Goal: Task Accomplishment & Management: Manage account settings

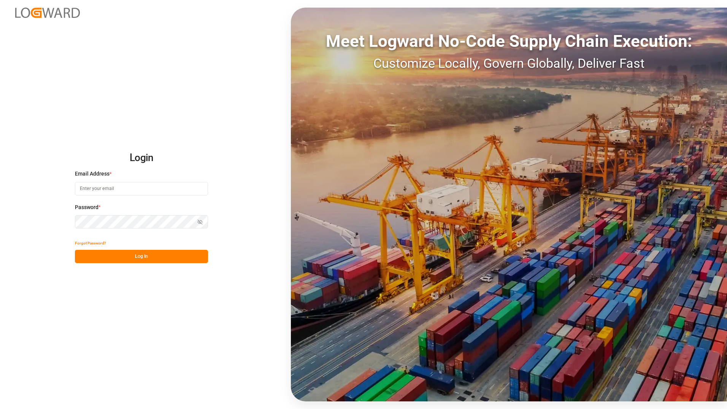
click at [154, 187] on input at bounding box center [141, 188] width 133 height 13
type input "[EMAIL_ADDRESS][PERSON_NAME][DOMAIN_NAME]"
click at [82, 257] on button "Log In" at bounding box center [141, 256] width 133 height 13
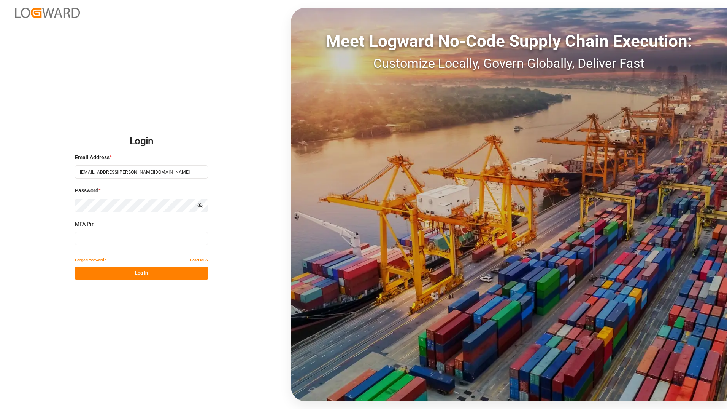
click at [86, 237] on input at bounding box center [141, 238] width 133 height 13
type input "336928"
click at [108, 269] on button "Log In" at bounding box center [141, 272] width 133 height 13
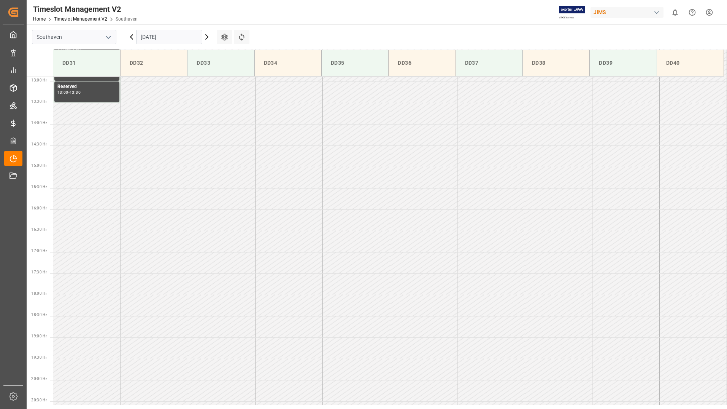
scroll to position [283, 0]
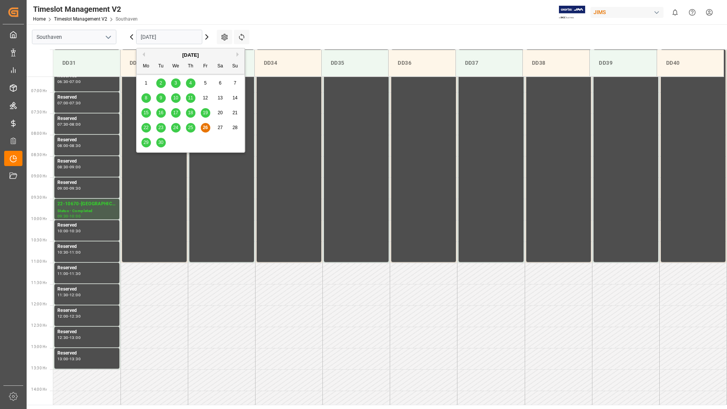
click at [146, 34] on input "[DATE]" at bounding box center [169, 37] width 66 height 14
click at [147, 143] on span "29" at bounding box center [145, 142] width 5 height 5
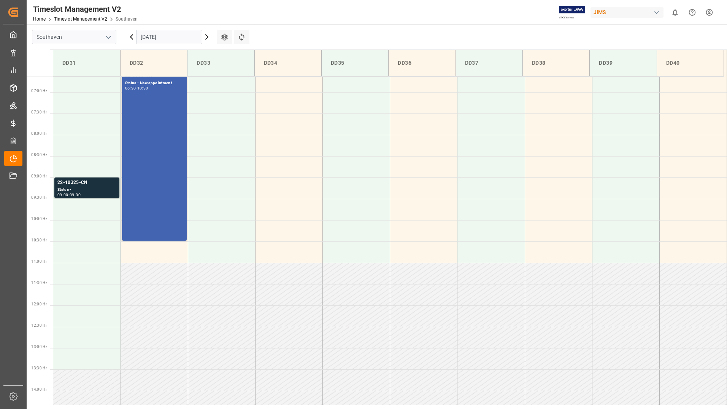
click at [174, 38] on input "[DATE]" at bounding box center [169, 37] width 66 height 14
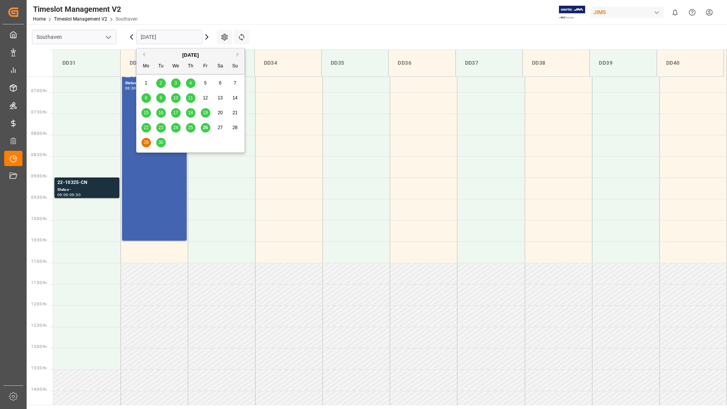
click at [161, 140] on span "30" at bounding box center [160, 142] width 5 height 5
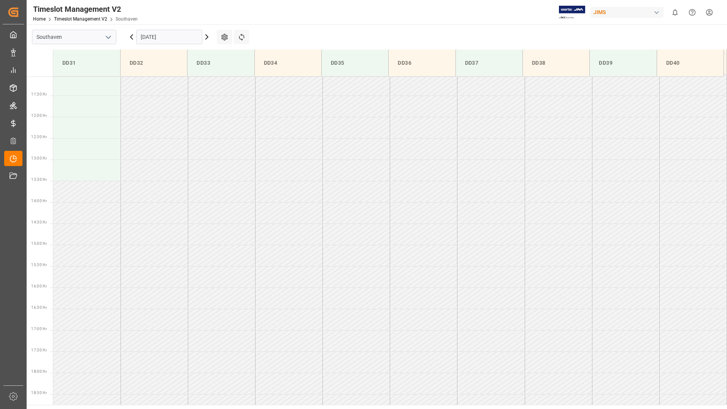
scroll to position [296, 0]
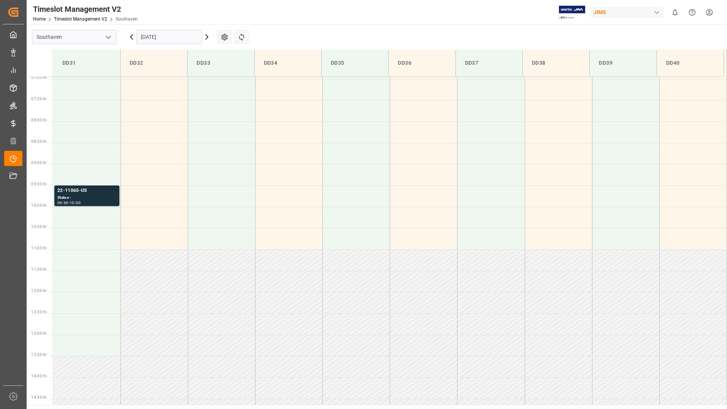
click at [182, 35] on input "[DATE]" at bounding box center [169, 37] width 66 height 14
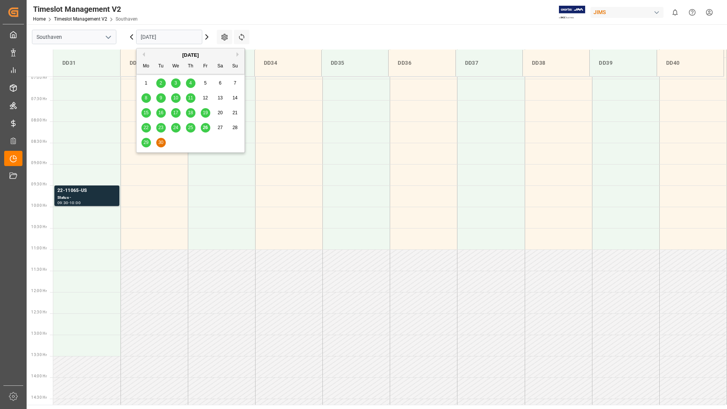
click at [146, 142] on span "29" at bounding box center [145, 142] width 5 height 5
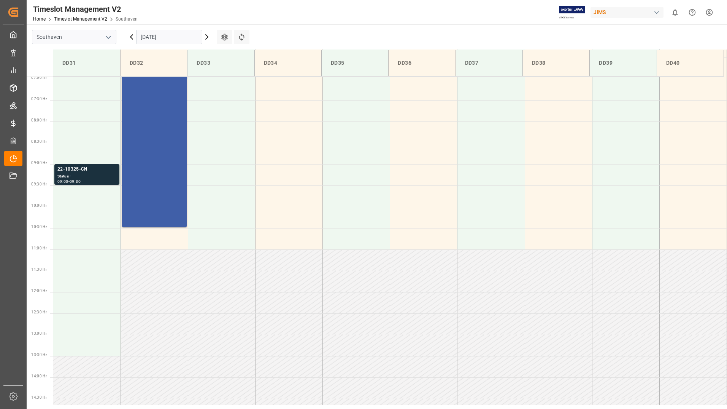
click at [174, 162] on div "22-9969-TW Status - New appointment 06:30 - 10:30" at bounding box center [154, 142] width 59 height 167
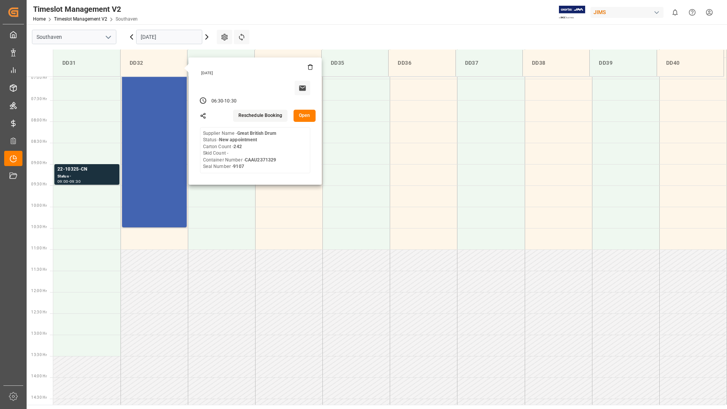
click at [302, 116] on button "Open" at bounding box center [305, 116] width 22 height 12
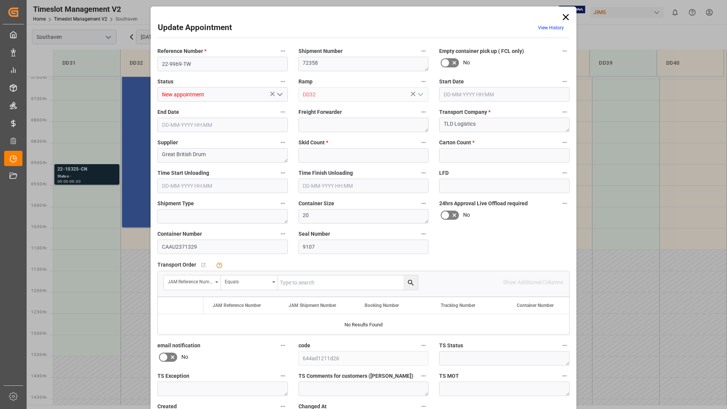
type input "0"
type input "242"
type input "[DATE] 06:30"
type input "[DATE] 10:30"
type input "[DATE] 12:49"
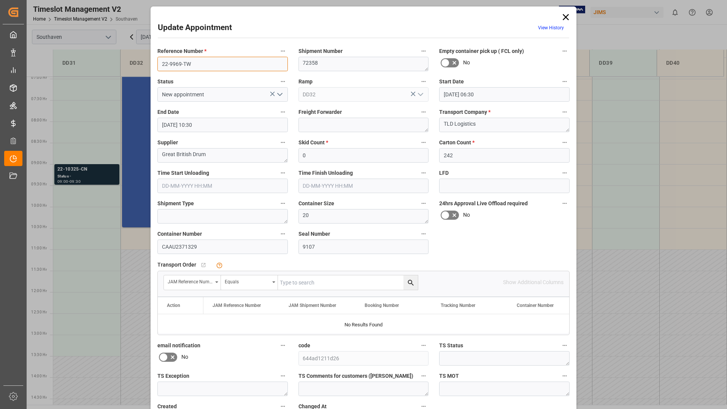
drag, startPoint x: 158, startPoint y: 63, endPoint x: 193, endPoint y: 62, distance: 35.0
click at [193, 62] on input "22-9969-TW" at bounding box center [222, 64] width 130 height 14
click at [563, 15] on icon at bounding box center [566, 17] width 6 height 6
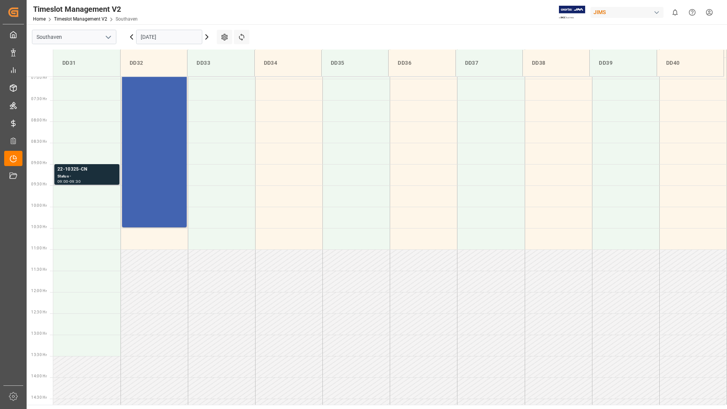
click at [103, 175] on div "Status -" at bounding box center [86, 176] width 59 height 6
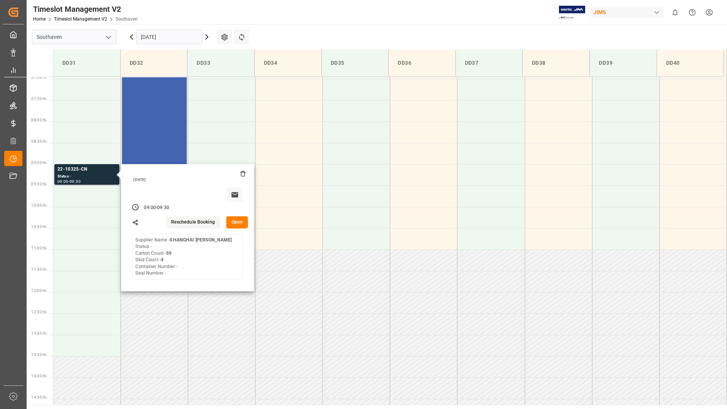
click at [239, 226] on button "Open" at bounding box center [237, 222] width 22 height 12
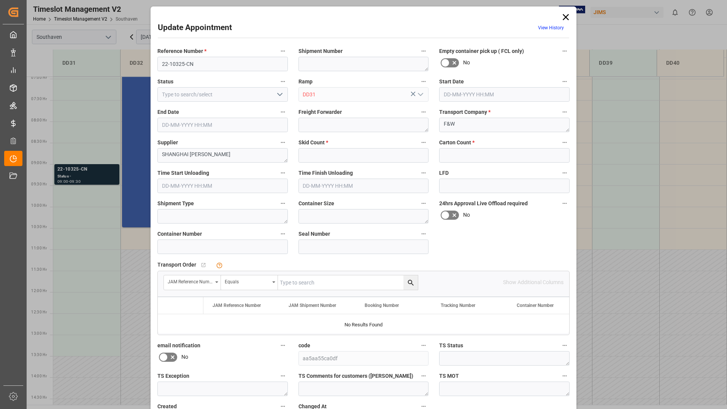
type input "4"
type input "59"
type input "[DATE] 09:00"
type input "[DATE] 09:30"
type input "[DATE] 13:57"
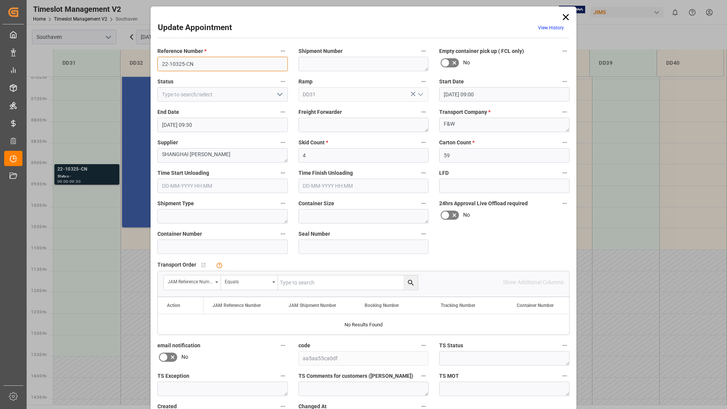
drag, startPoint x: 161, startPoint y: 62, endPoint x: 204, endPoint y: 63, distance: 43.4
click at [204, 63] on input "22-10325-CN" at bounding box center [222, 64] width 130 height 14
click at [564, 17] on icon at bounding box center [566, 17] width 6 height 6
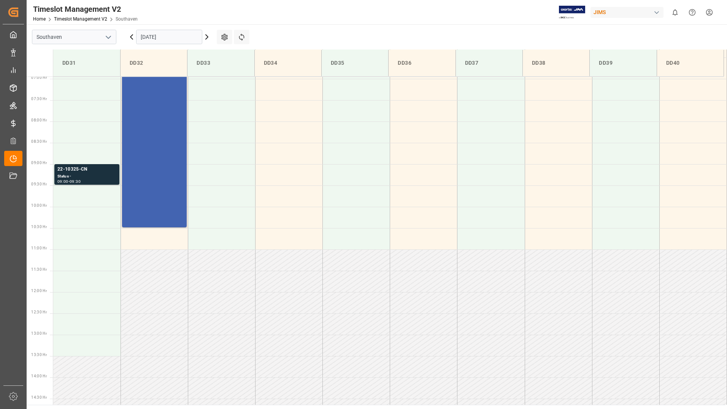
click at [169, 38] on input "[DATE]" at bounding box center [169, 37] width 66 height 14
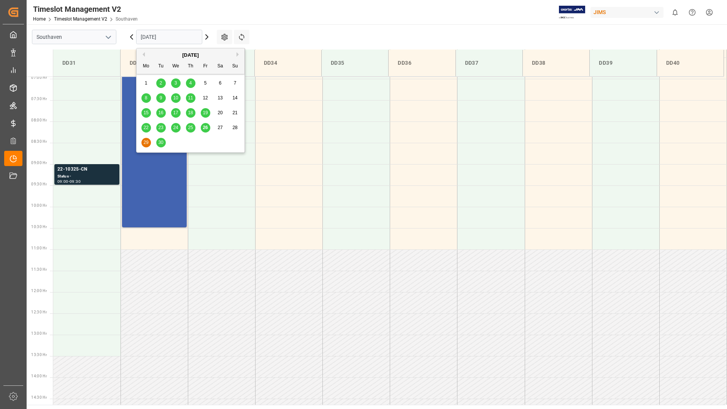
click at [160, 143] on span "30" at bounding box center [160, 142] width 5 height 5
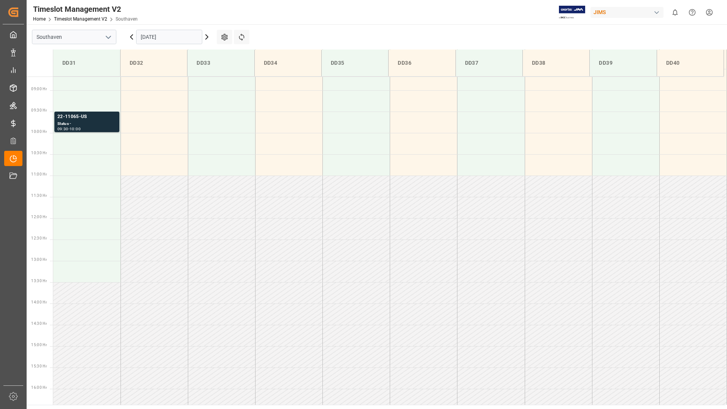
scroll to position [271, 0]
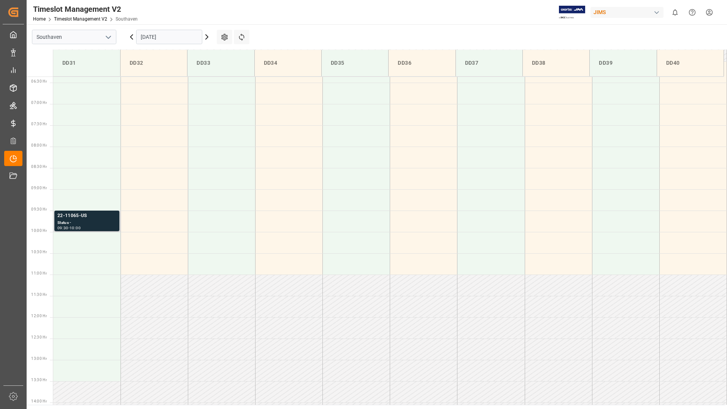
click at [57, 221] on div "22-11065-US Status - 09:30 - 10:00" at bounding box center [86, 220] width 65 height 21
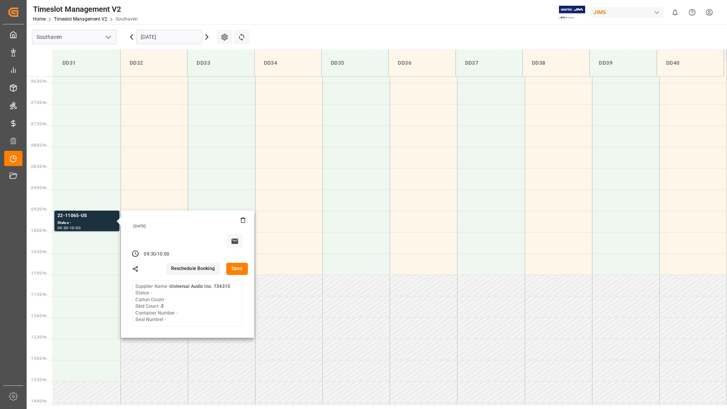
click at [235, 267] on button "Open" at bounding box center [237, 268] width 22 height 12
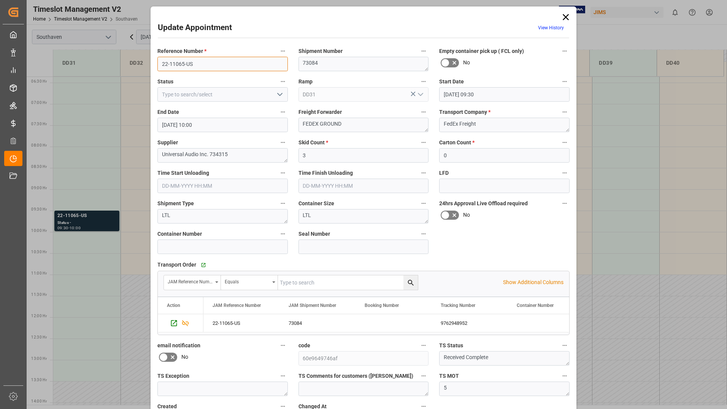
drag, startPoint x: 158, startPoint y: 61, endPoint x: 208, endPoint y: 61, distance: 50.6
click at [208, 61] on input "22-11065-US" at bounding box center [222, 64] width 130 height 14
click at [570, 14] on icon at bounding box center [566, 17] width 11 height 11
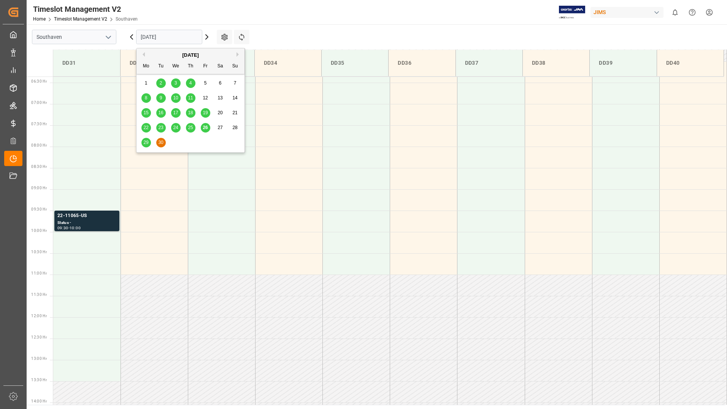
click at [191, 37] on input "[DATE]" at bounding box center [169, 37] width 66 height 14
click at [237, 54] on button "Next Month" at bounding box center [239, 54] width 5 height 5
click at [177, 83] on span "1" at bounding box center [176, 82] width 3 height 5
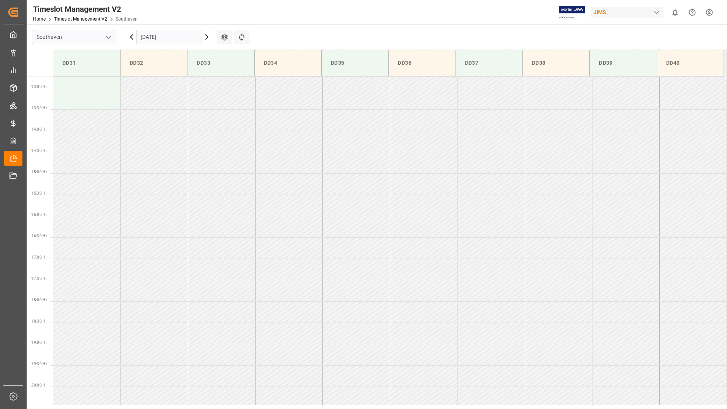
scroll to position [549, 0]
click at [175, 37] on input "[DATE]" at bounding box center [169, 37] width 66 height 14
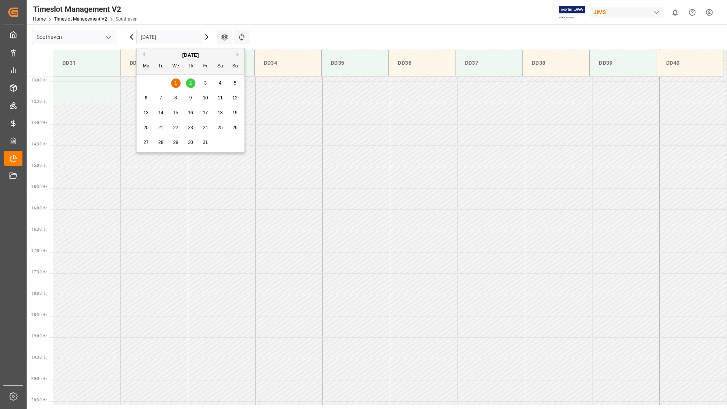
click at [192, 82] on div "2" at bounding box center [191, 83] width 10 height 9
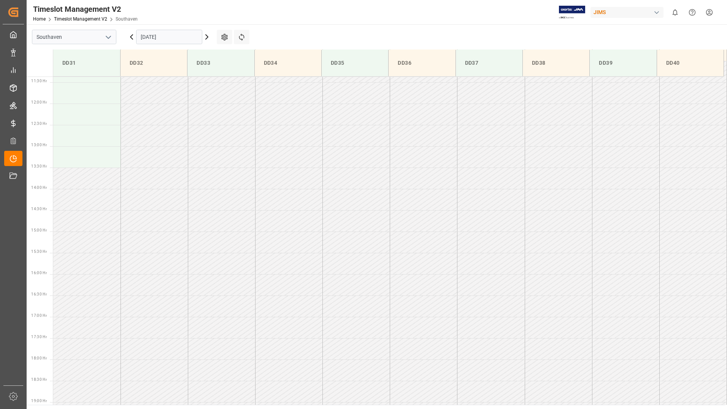
scroll to position [359, 0]
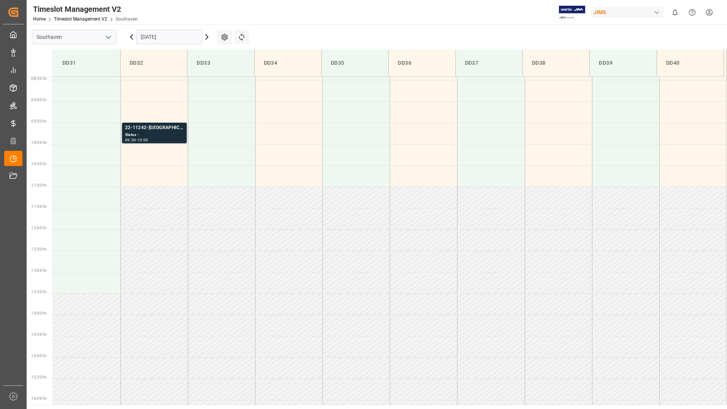
click at [169, 137] on div "Status -" at bounding box center [154, 135] width 59 height 6
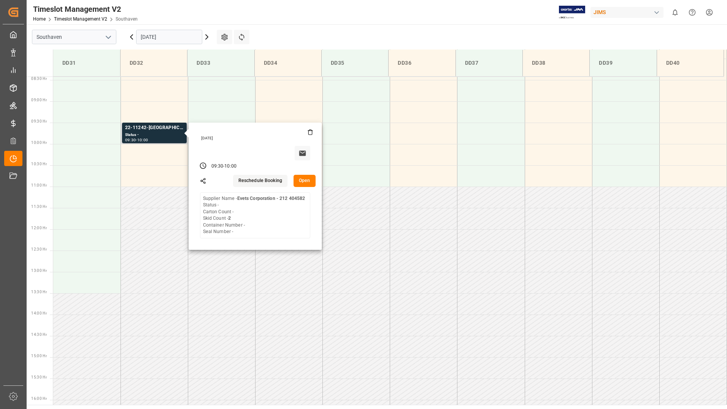
click at [302, 176] on button "Open" at bounding box center [305, 181] width 22 height 12
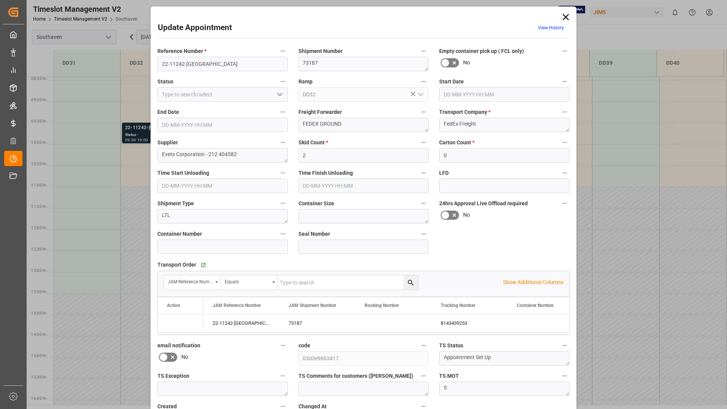
type input "[DATE] 09:30"
type input "[DATE] 10:00"
type input "[DATE] 15:20"
drag, startPoint x: 159, startPoint y: 59, endPoint x: 198, endPoint y: 62, distance: 39.3
click at [198, 62] on input "22-11242-[GEOGRAPHIC_DATA]" at bounding box center [222, 64] width 130 height 14
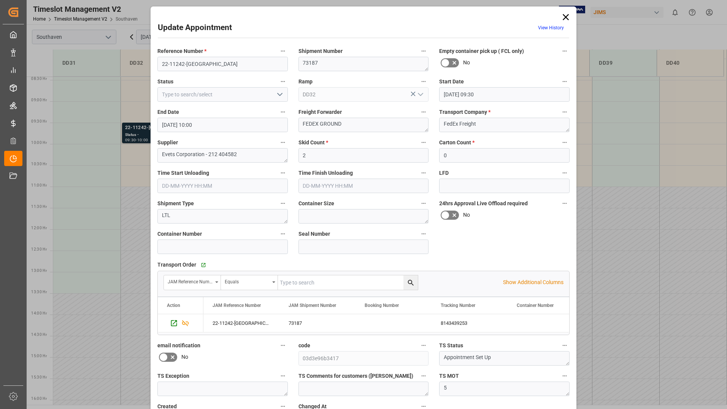
click at [564, 19] on icon at bounding box center [566, 17] width 11 height 11
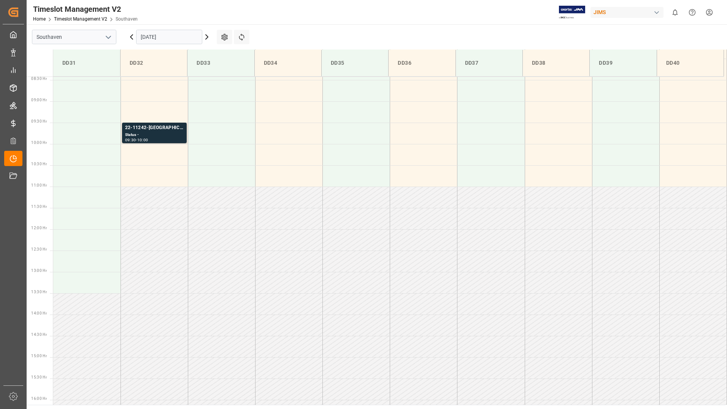
click at [163, 37] on input "[DATE]" at bounding box center [169, 37] width 66 height 14
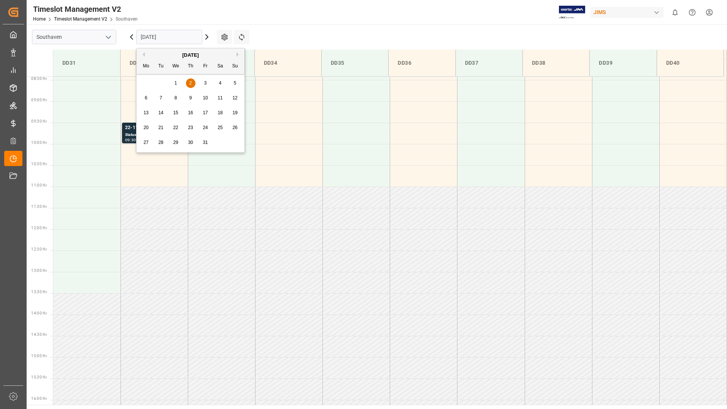
click at [145, 55] on div "[DATE]" at bounding box center [191, 55] width 108 height 8
click at [208, 82] on div "3" at bounding box center [206, 83] width 10 height 9
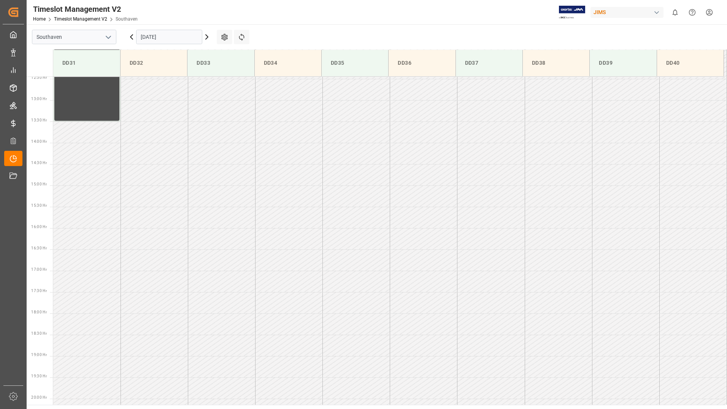
scroll to position [549, 0]
click at [130, 38] on icon at bounding box center [131, 36] width 9 height 9
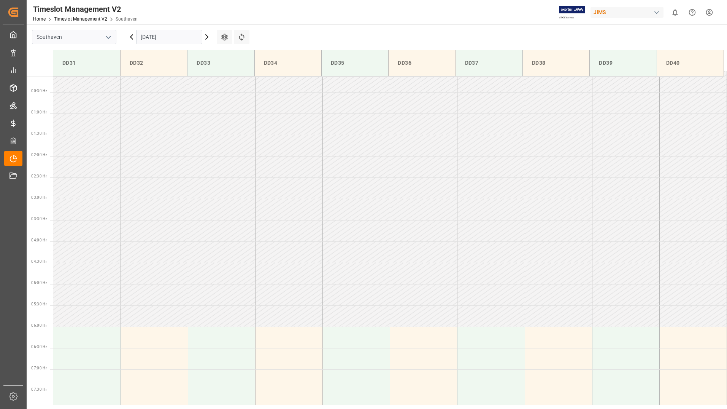
scroll to position [0, 0]
click at [131, 39] on icon at bounding box center [131, 36] width 9 height 9
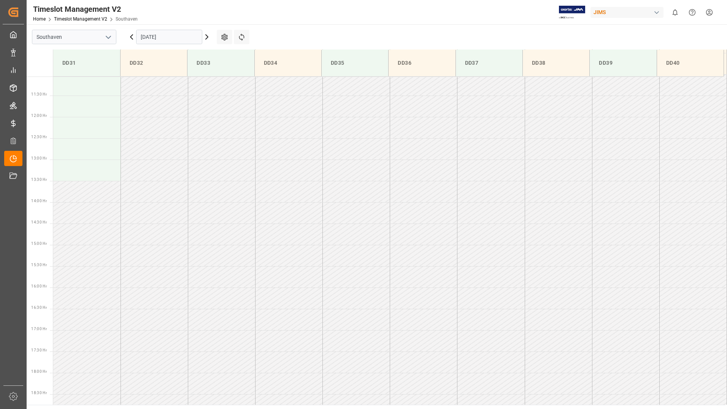
scroll to position [549, 0]
click at [149, 37] on input "[DATE]" at bounding box center [169, 37] width 66 height 14
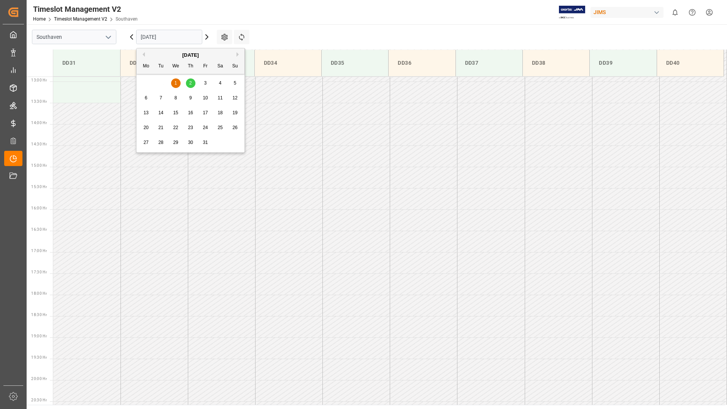
click at [143, 55] on button "Previous Month" at bounding box center [142, 54] width 5 height 5
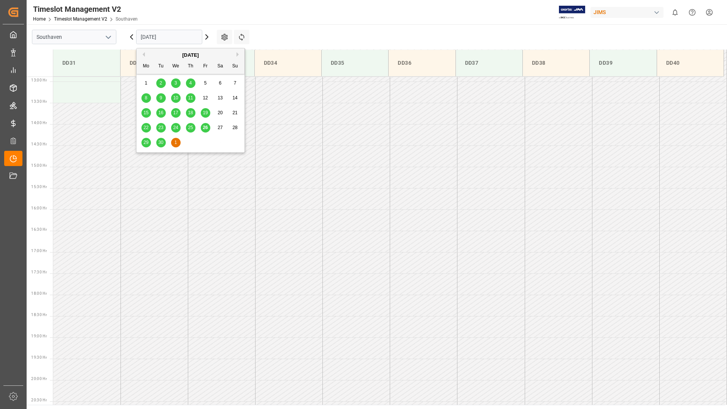
click at [145, 142] on span "29" at bounding box center [145, 142] width 5 height 5
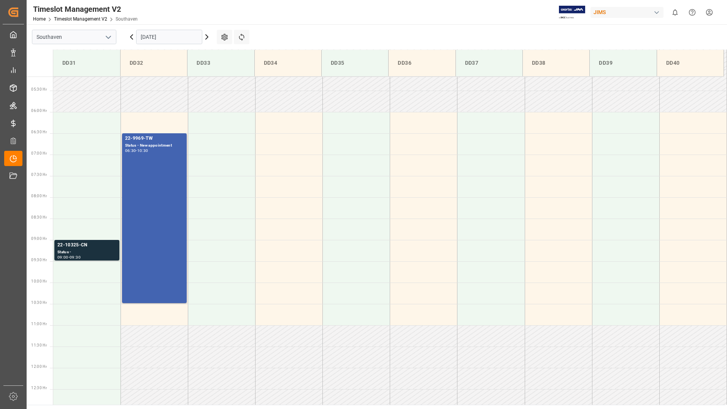
scroll to position [220, 0]
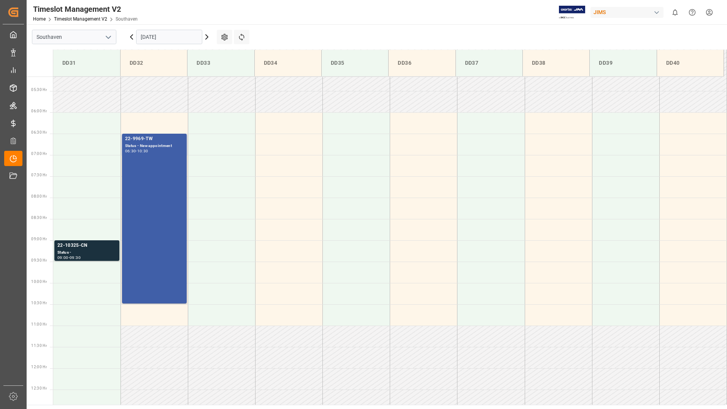
click at [169, 170] on div "22-9969-TW Status - New appointment 06:30 - 10:30" at bounding box center [154, 218] width 59 height 167
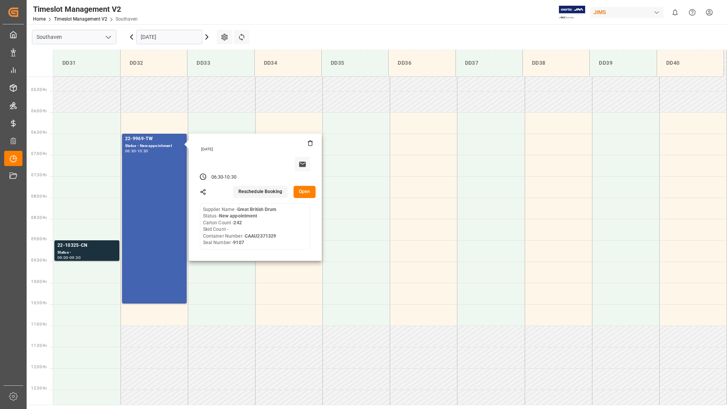
click at [305, 190] on button "Open" at bounding box center [305, 192] width 22 height 12
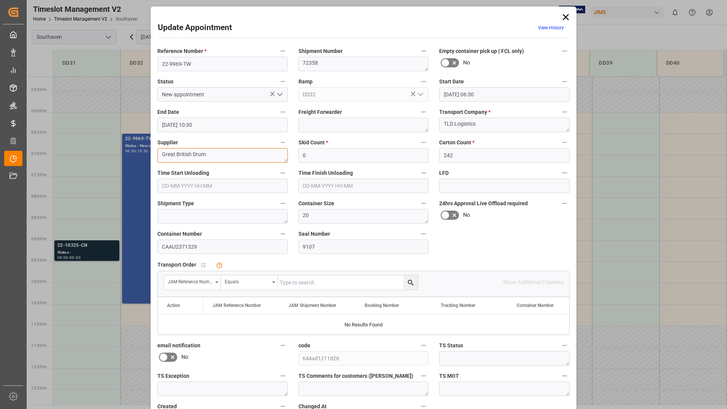
drag, startPoint x: 160, startPoint y: 153, endPoint x: 209, endPoint y: 151, distance: 49.5
click at [209, 151] on textarea "Great British Drum" at bounding box center [222, 155] width 130 height 14
click at [563, 16] on icon at bounding box center [566, 17] width 11 height 11
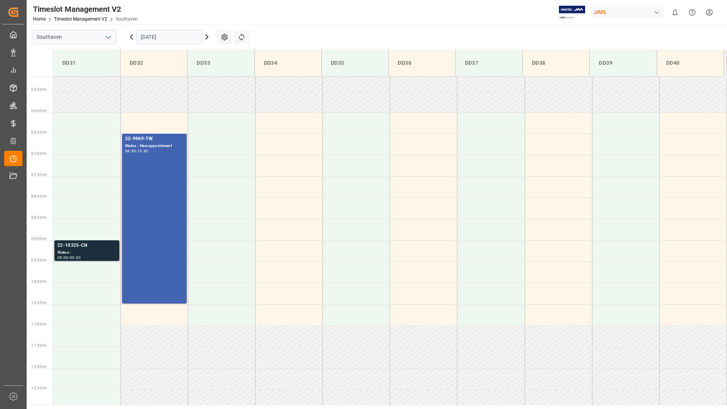
click at [94, 250] on div "Status -" at bounding box center [86, 252] width 59 height 6
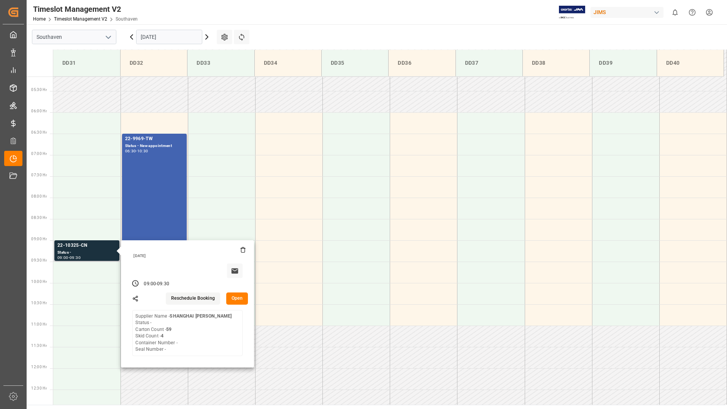
click at [232, 295] on button "Open" at bounding box center [237, 298] width 22 height 12
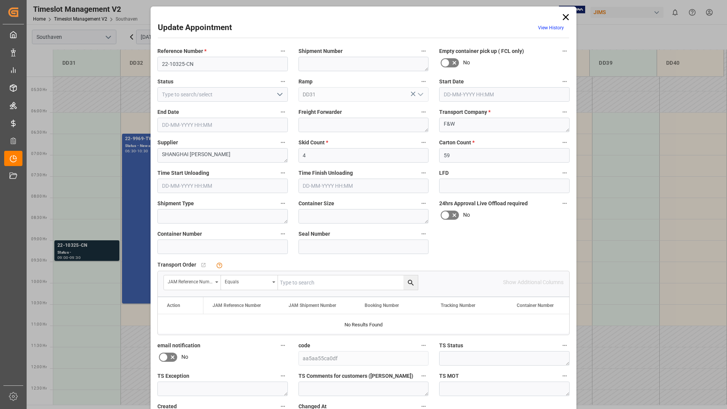
type input "[DATE] 09:00"
type input "[DATE] 09:30"
type input "[DATE] 13:57"
drag, startPoint x: 159, startPoint y: 64, endPoint x: 202, endPoint y: 62, distance: 43.0
click at [202, 62] on input "22-10325-CN" at bounding box center [222, 64] width 130 height 14
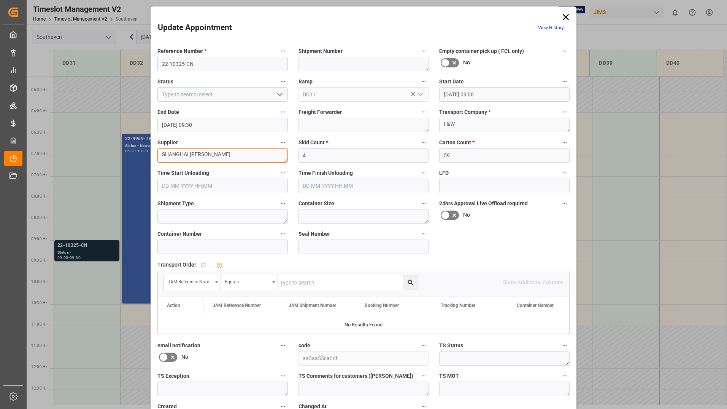
click at [217, 154] on textarea "SHANGHAI [PERSON_NAME]" at bounding box center [222, 155] width 130 height 14
type textarea "S"
type textarea "Cad Audio"
click at [380, 184] on input "text" at bounding box center [364, 185] width 130 height 14
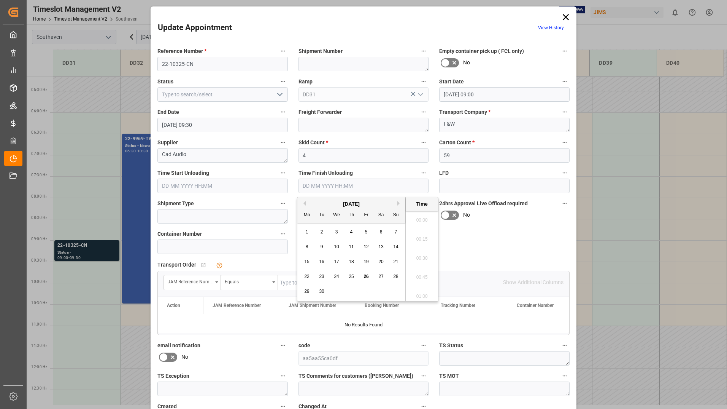
scroll to position [1068, 0]
click at [532, 243] on div "Reference Number * 22-10325-CN Shipment Number Empty container pick up ( FCL on…" at bounding box center [363, 235] width 423 height 385
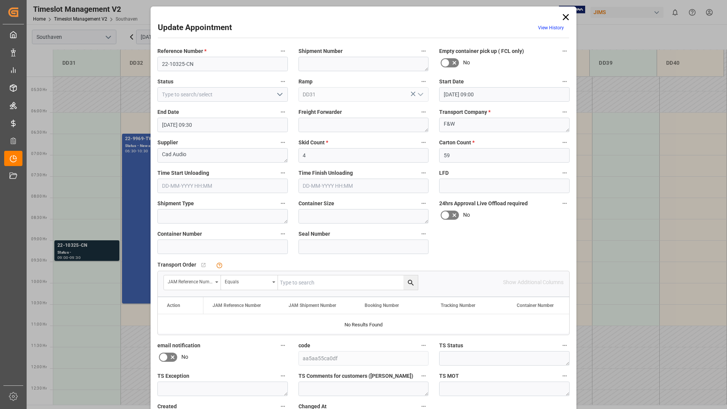
click at [337, 283] on input "text" at bounding box center [348, 282] width 140 height 14
type input "22-10325-cn"
click at [413, 285] on icon "search button" at bounding box center [411, 282] width 8 height 8
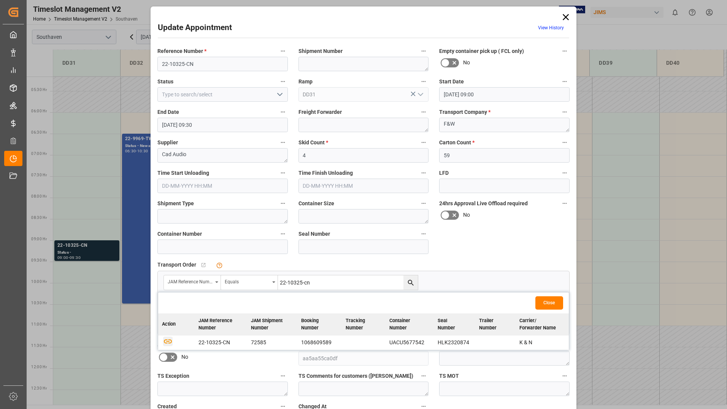
click at [169, 342] on icon "button" at bounding box center [168, 341] width 10 height 10
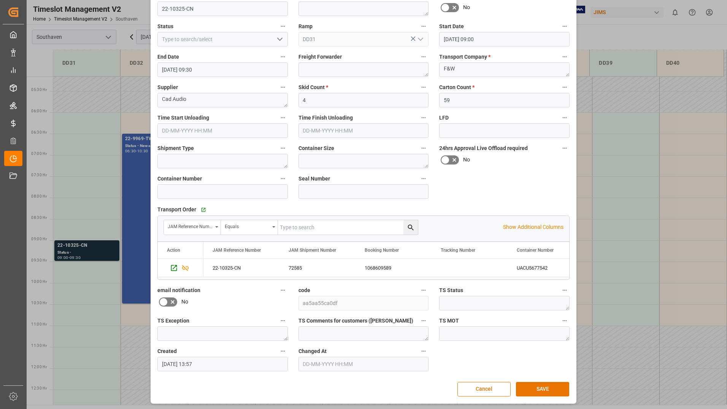
scroll to position [56, 0]
click at [526, 383] on button "SAVE" at bounding box center [542, 387] width 53 height 14
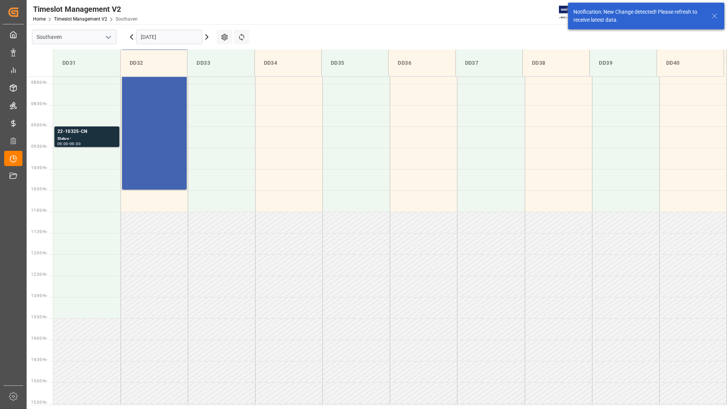
scroll to position [336, 0]
click at [87, 131] on div "22-10325-CN" at bounding box center [86, 130] width 59 height 8
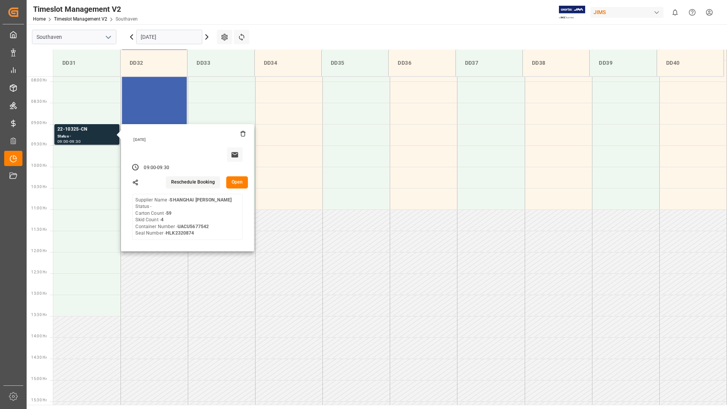
click at [237, 184] on button "Open" at bounding box center [237, 182] width 22 height 12
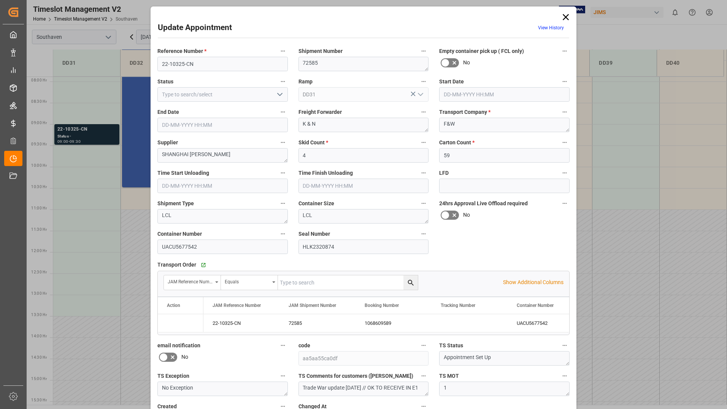
type input "[DATE] 09:00"
type input "[DATE] 09:30"
type input "[DATE] 13:57"
click at [223, 157] on textarea "SHANGHAI [PERSON_NAME]" at bounding box center [222, 155] width 130 height 14
type textarea "S"
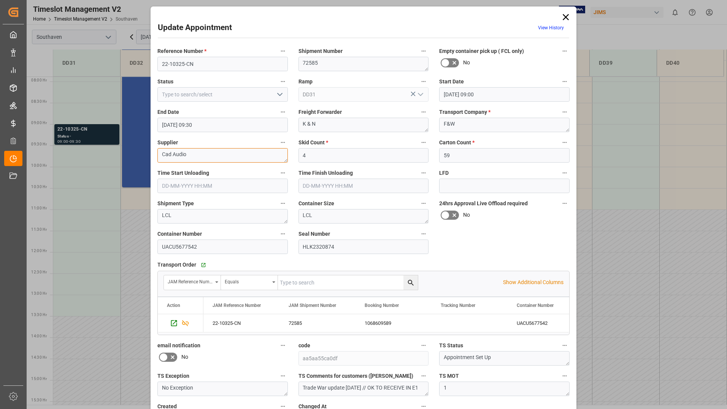
scroll to position [56, 0]
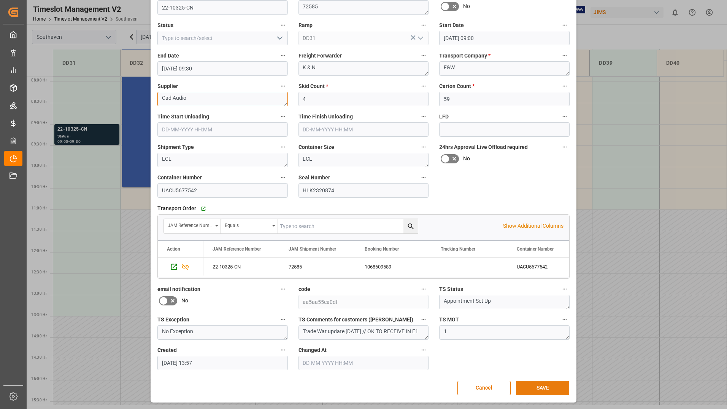
type textarea "Cad Audio"
click at [529, 389] on button "SAVE" at bounding box center [542, 387] width 53 height 14
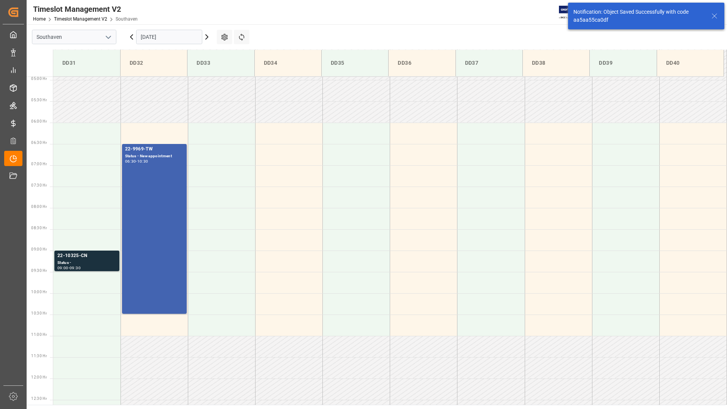
scroll to position [336, 0]
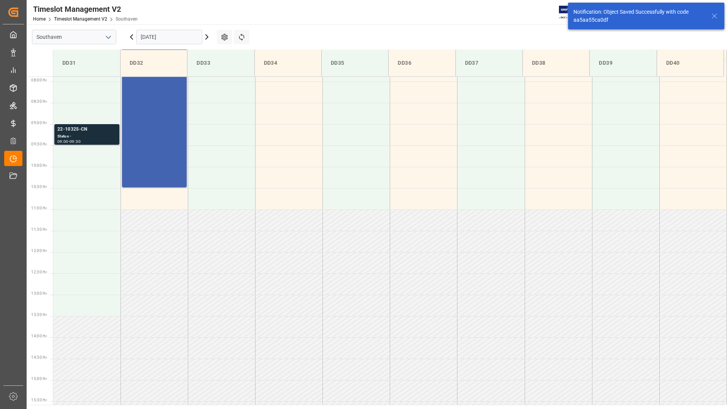
click at [86, 137] on div "Status -" at bounding box center [86, 136] width 59 height 6
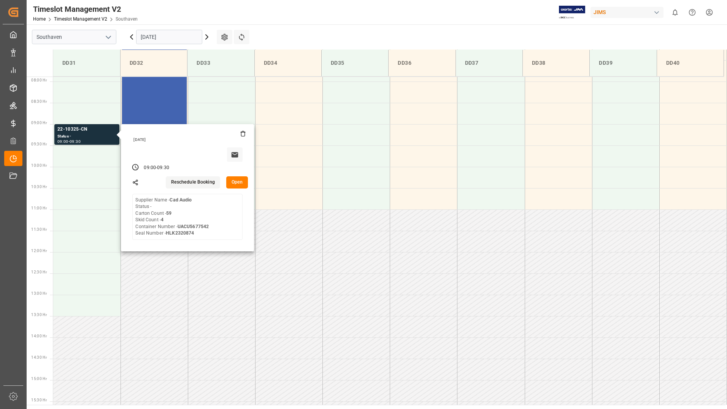
click at [345, 14] on div "Timeslot Management V2 Home Timeslot Management V2 Southaven JIMS 0 Notificatio…" at bounding box center [374, 12] width 706 height 24
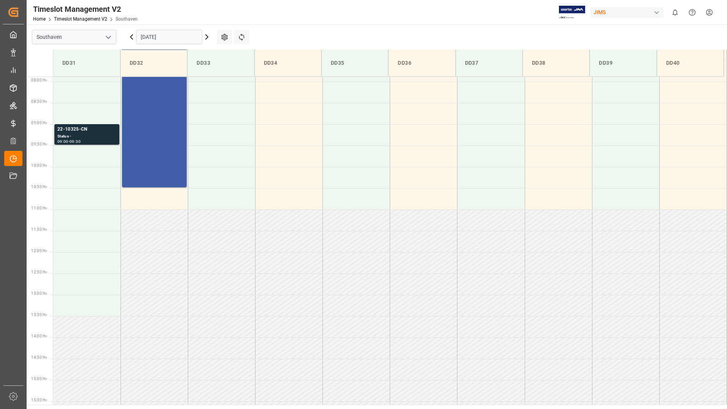
click at [123, 126] on div "22-9969-TW Status - New appointment 06:30 - 10:30" at bounding box center [154, 102] width 65 height 170
drag, startPoint x: 123, startPoint y: 126, endPoint x: 157, endPoint y: 135, distance: 34.7
click at [157, 135] on div "22-9969-TW Status - New appointment 06:30 - 10:30" at bounding box center [154, 102] width 59 height 167
